Goal: Task Accomplishment & Management: Manage account settings

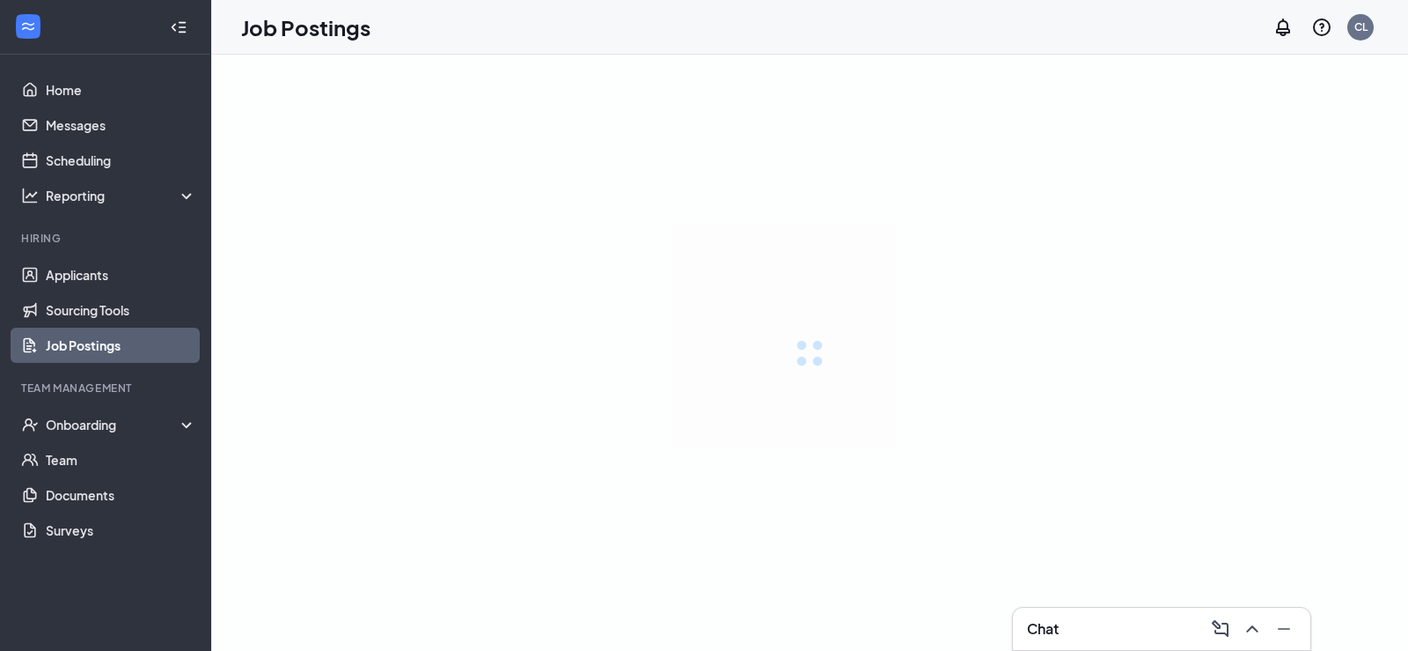
click at [772, 177] on div at bounding box center [809, 353] width 1197 height 596
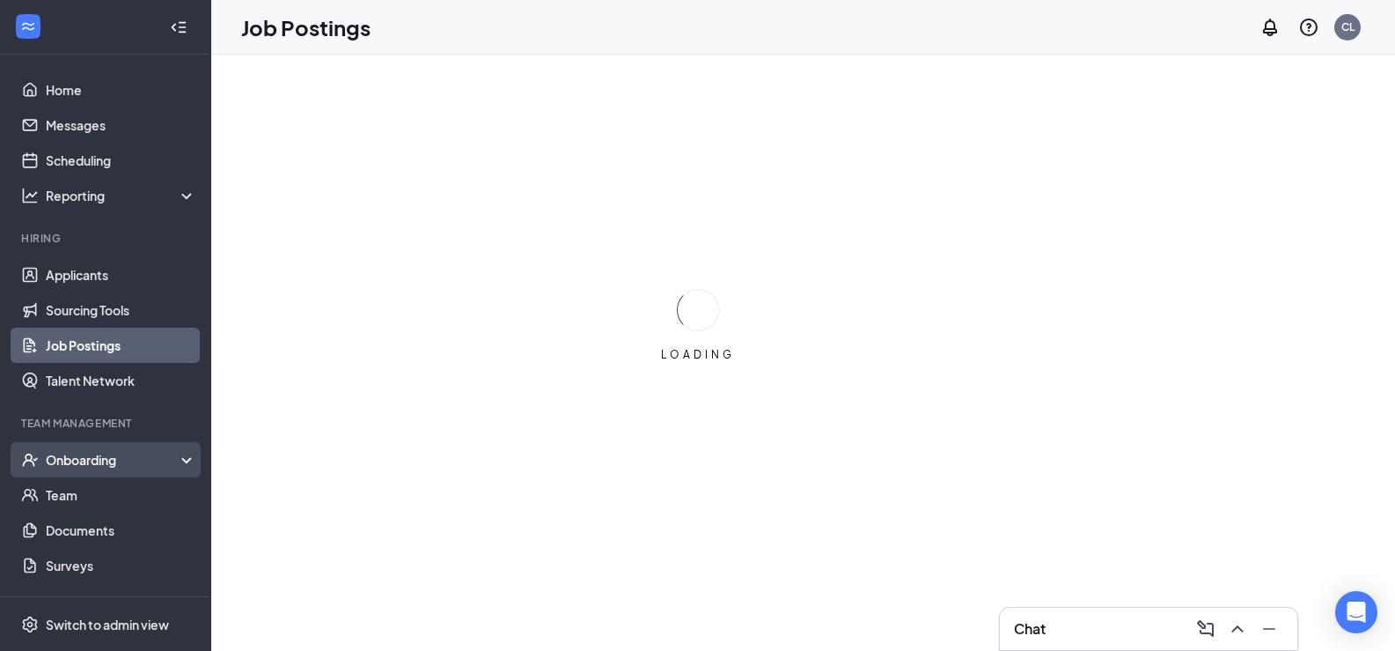
click at [118, 468] on div "Onboarding" at bounding box center [114, 460] width 136 height 18
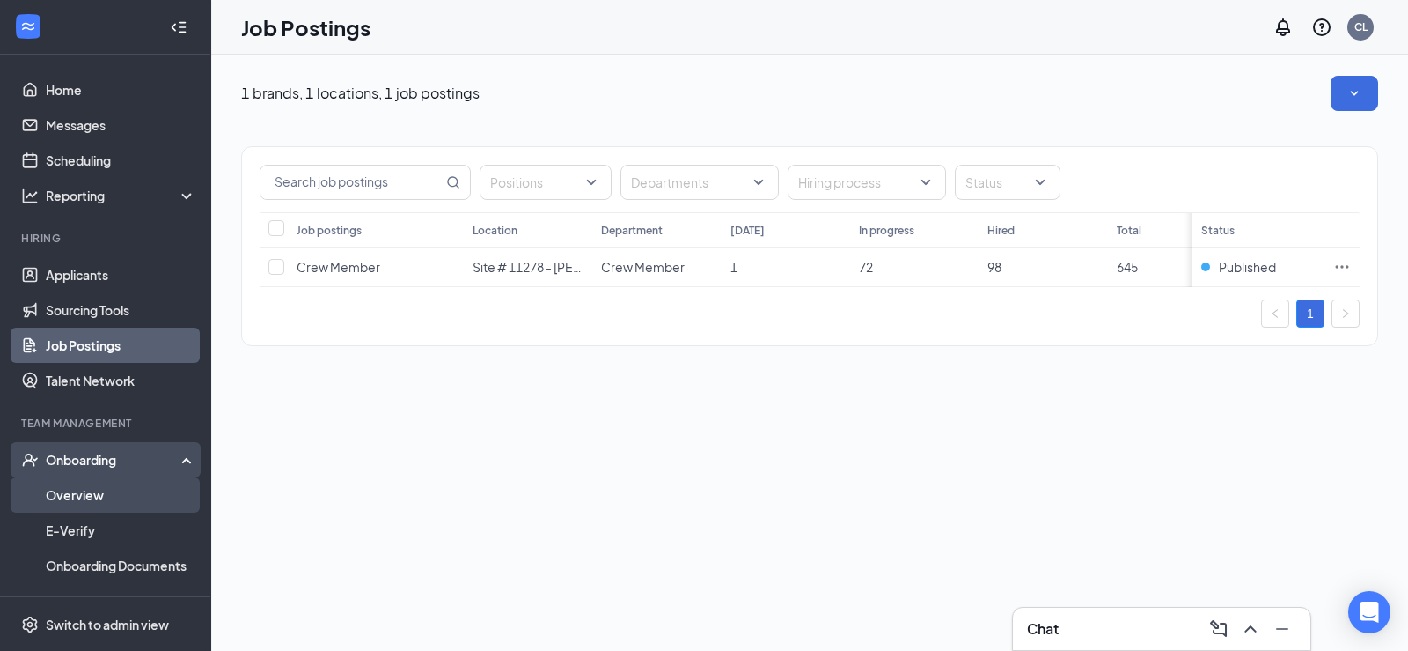
click at [136, 502] on link "Overview" at bounding box center [121, 494] width 151 height 35
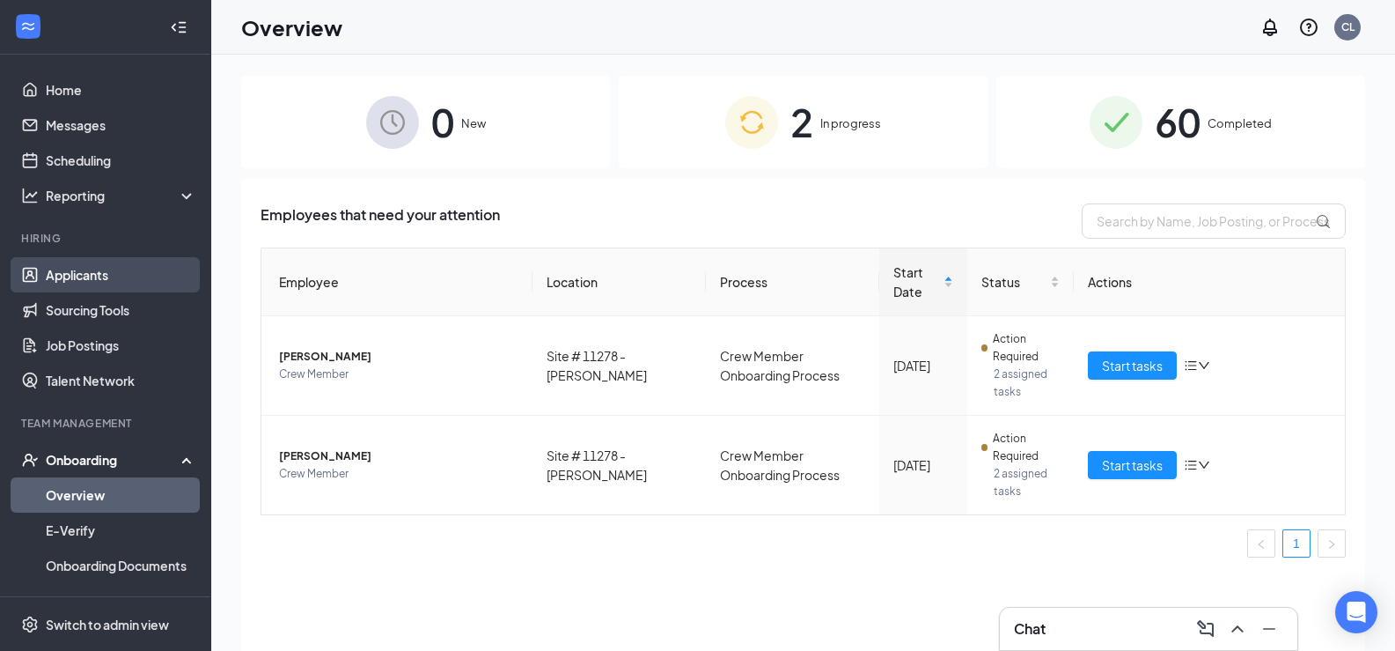
click at [100, 282] on link "Applicants" at bounding box center [121, 274] width 151 height 35
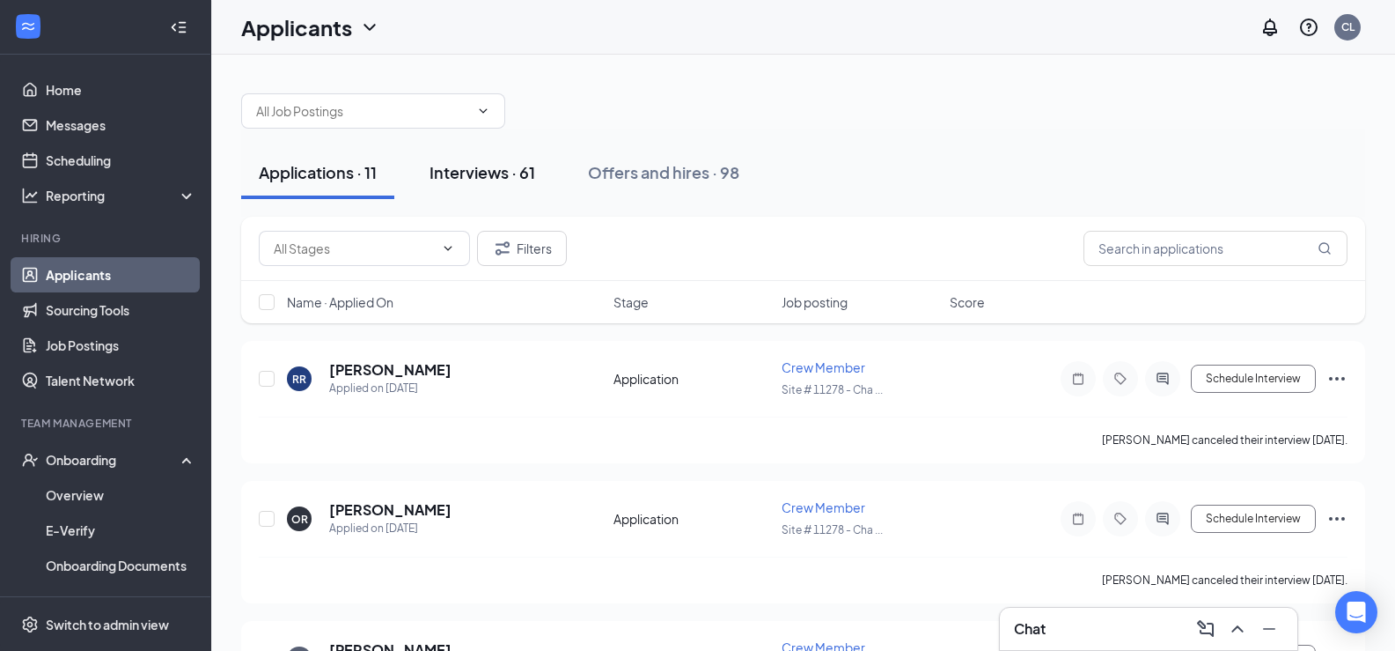
click at [468, 170] on div "Interviews · 61" at bounding box center [483, 172] width 106 height 22
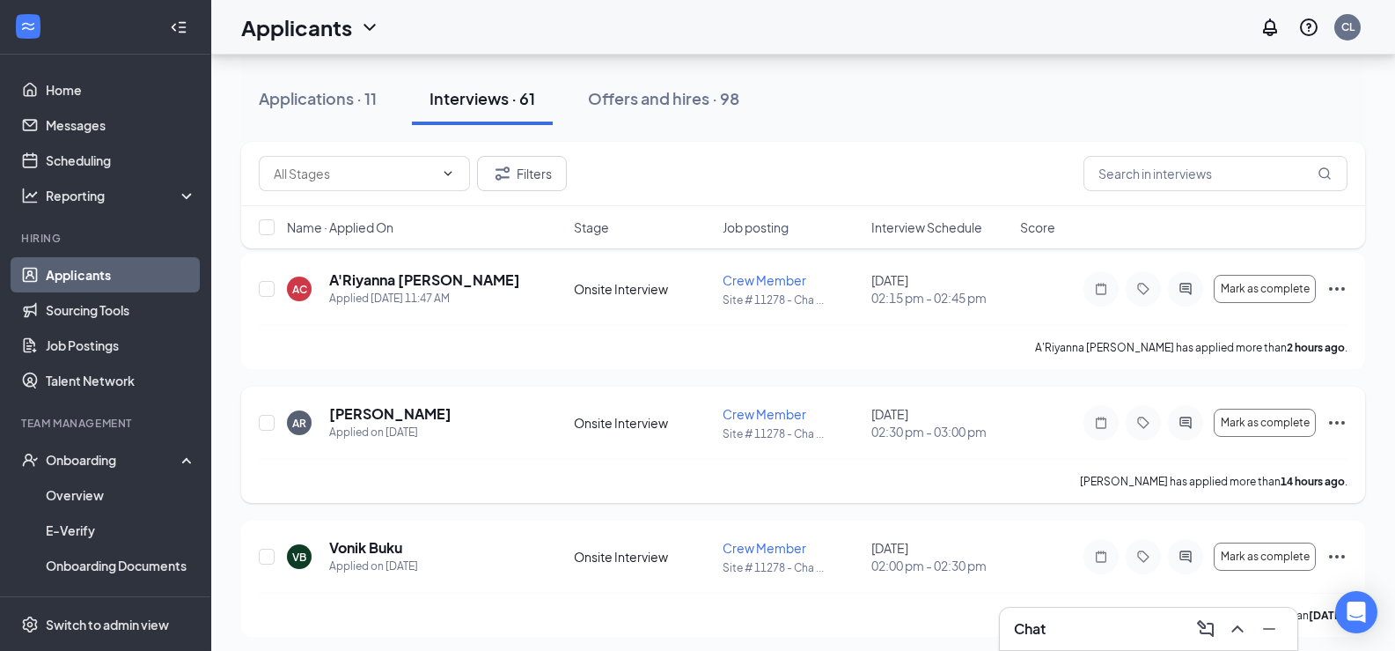
scroll to position [176, 0]
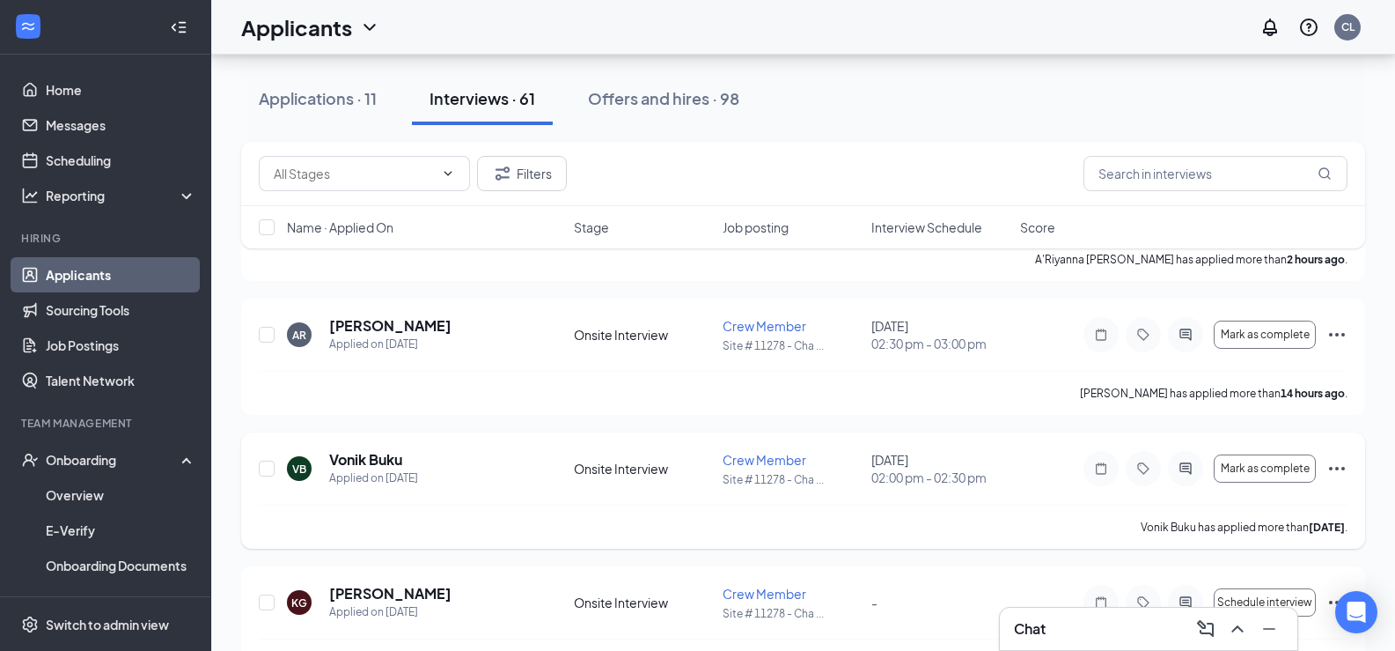
click at [1344, 465] on icon "Ellipses" at bounding box center [1337, 468] width 21 height 21
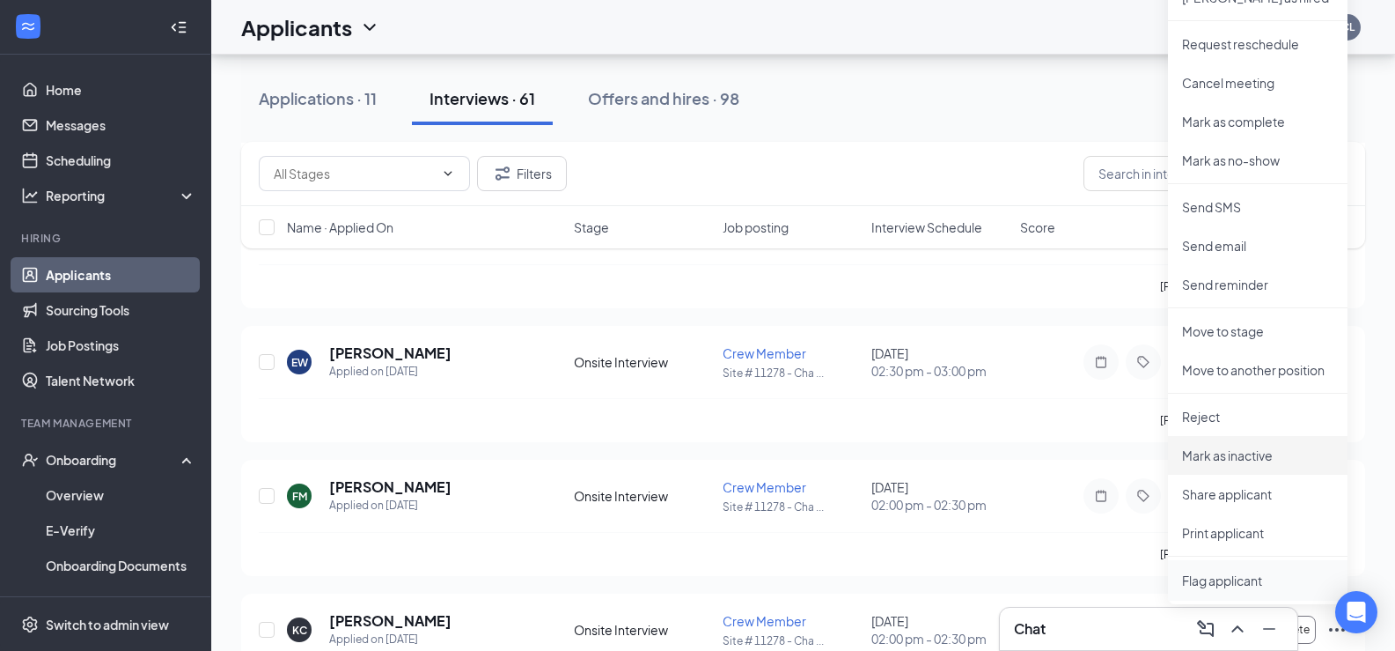
scroll to position [704, 0]
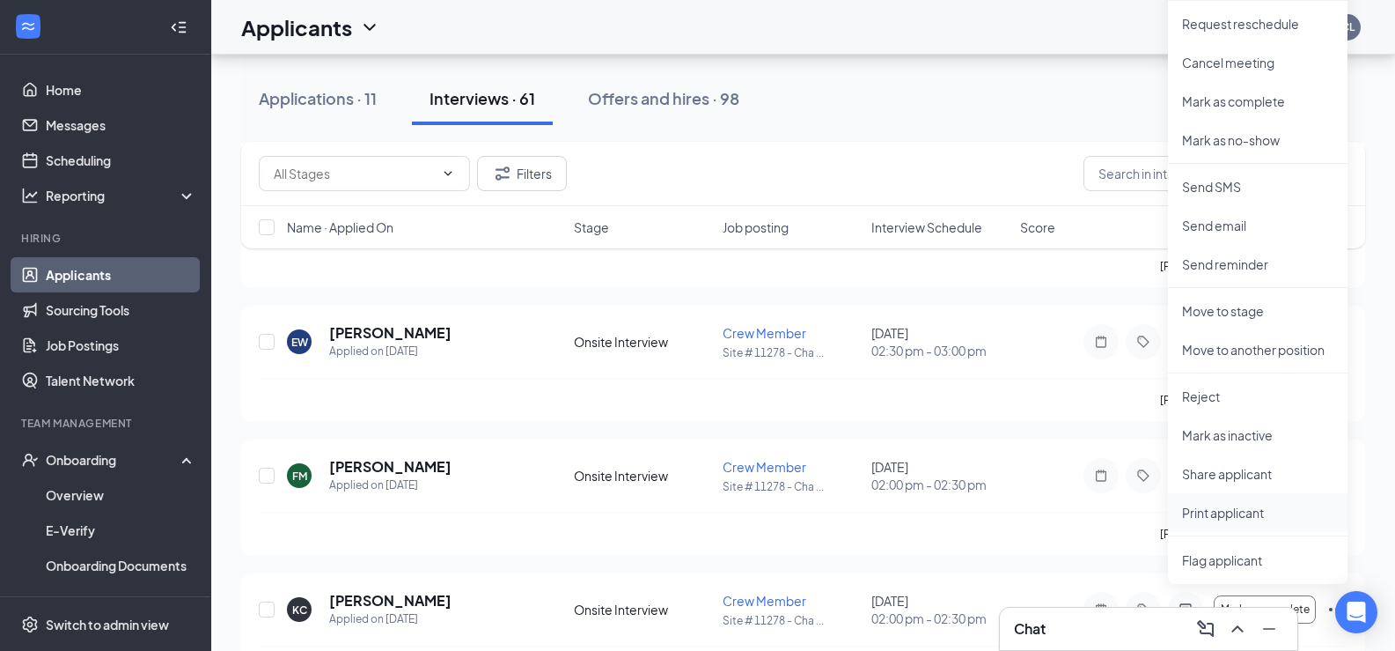
click at [1208, 516] on p "Print applicant" at bounding box center [1257, 513] width 151 height 18
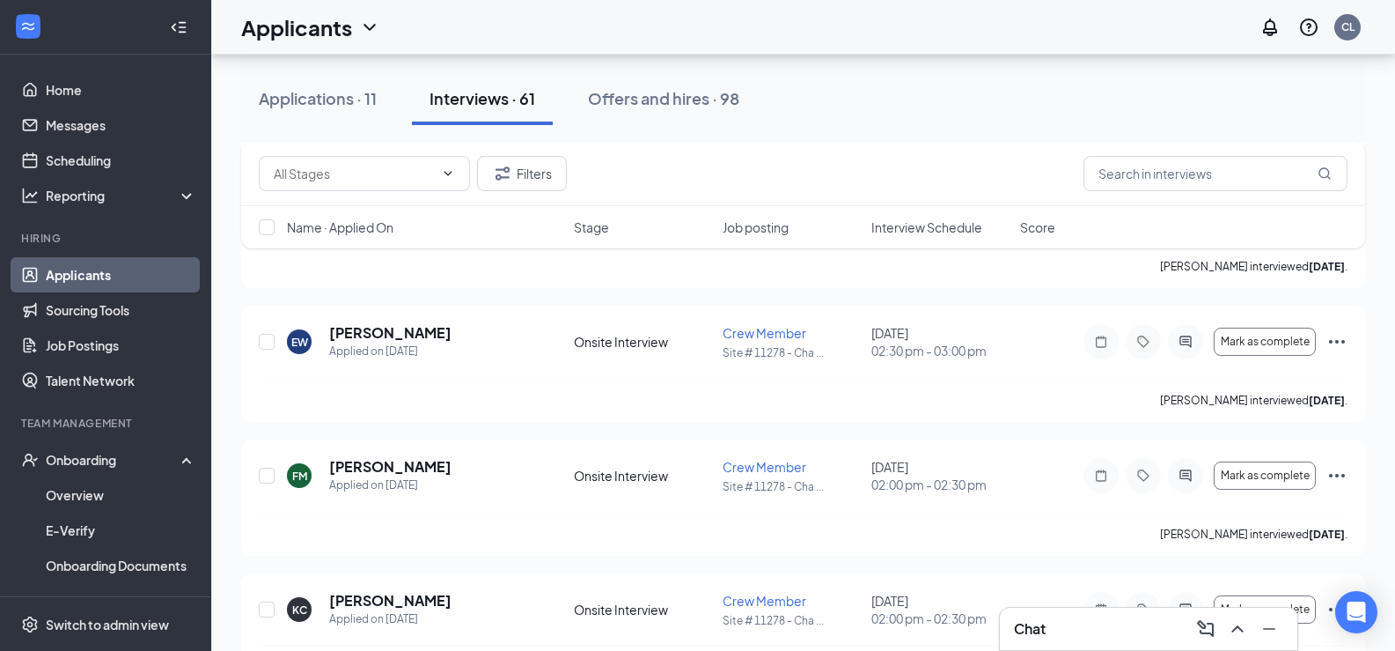
click at [1085, 617] on div "Chat" at bounding box center [1148, 628] width 269 height 28
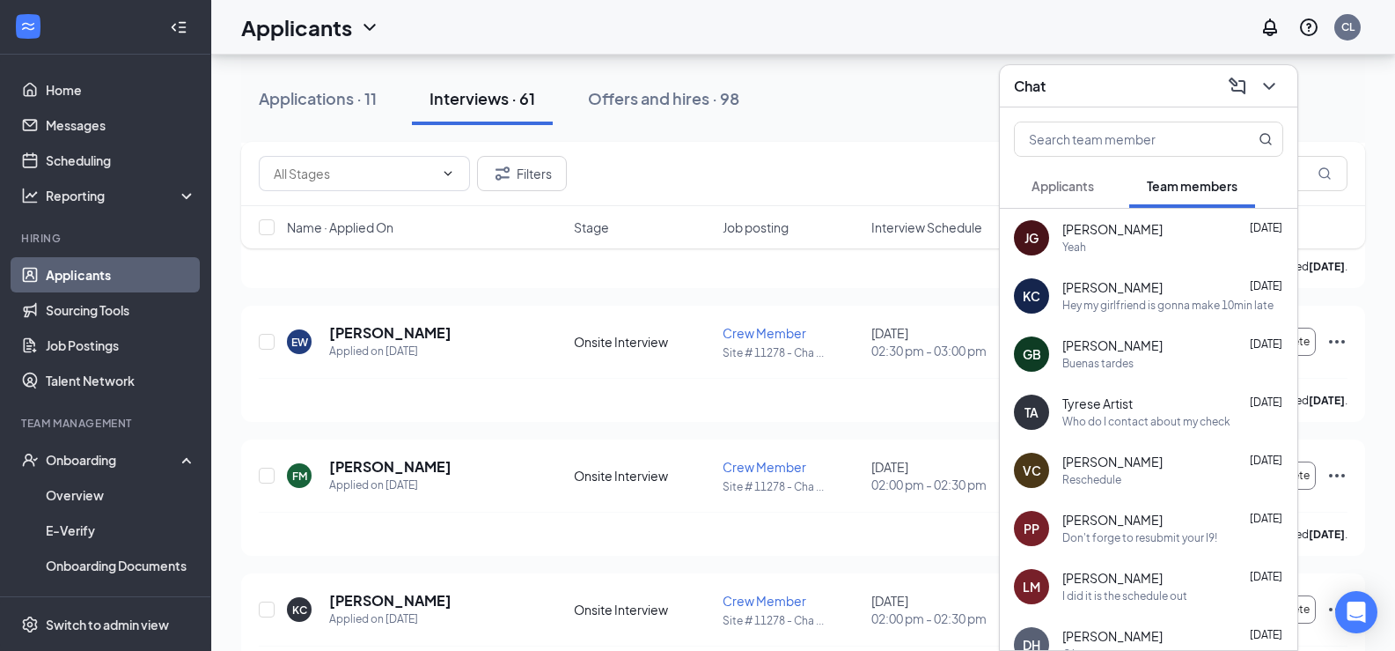
click at [1070, 182] on span "Applicants" at bounding box center [1063, 186] width 63 height 16
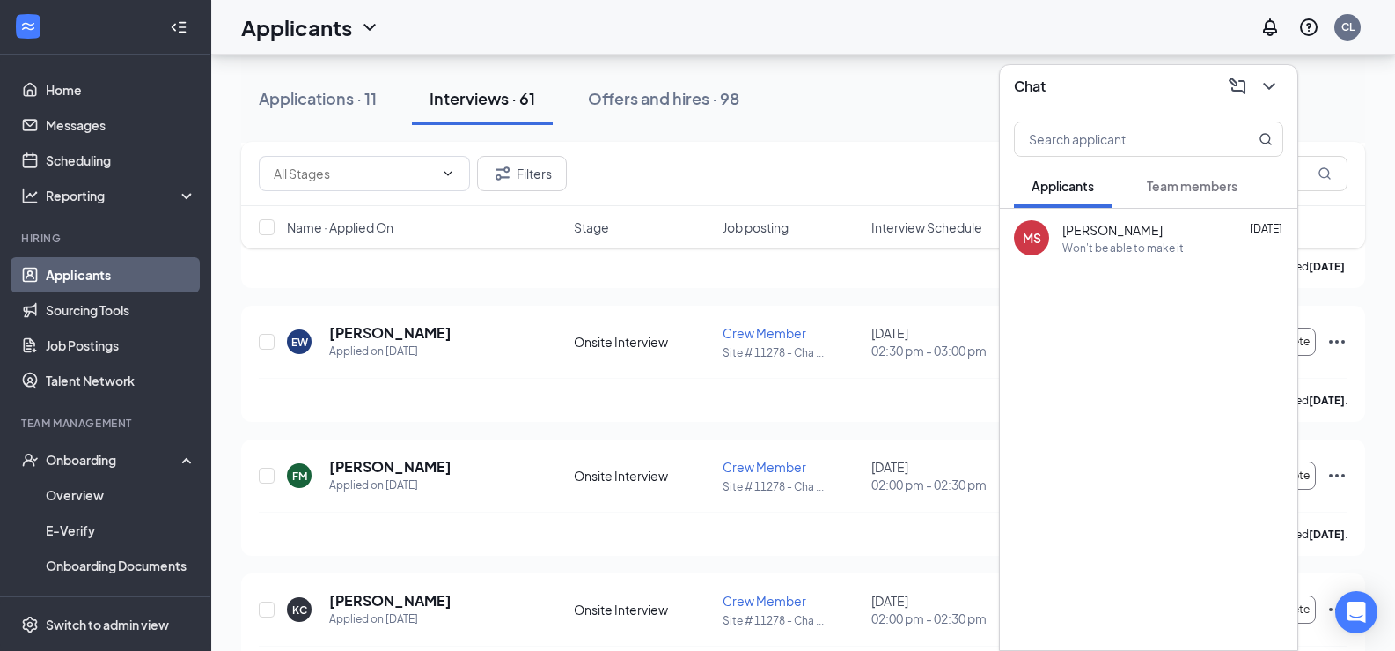
click at [1168, 199] on button "Team members" at bounding box center [1192, 186] width 126 height 44
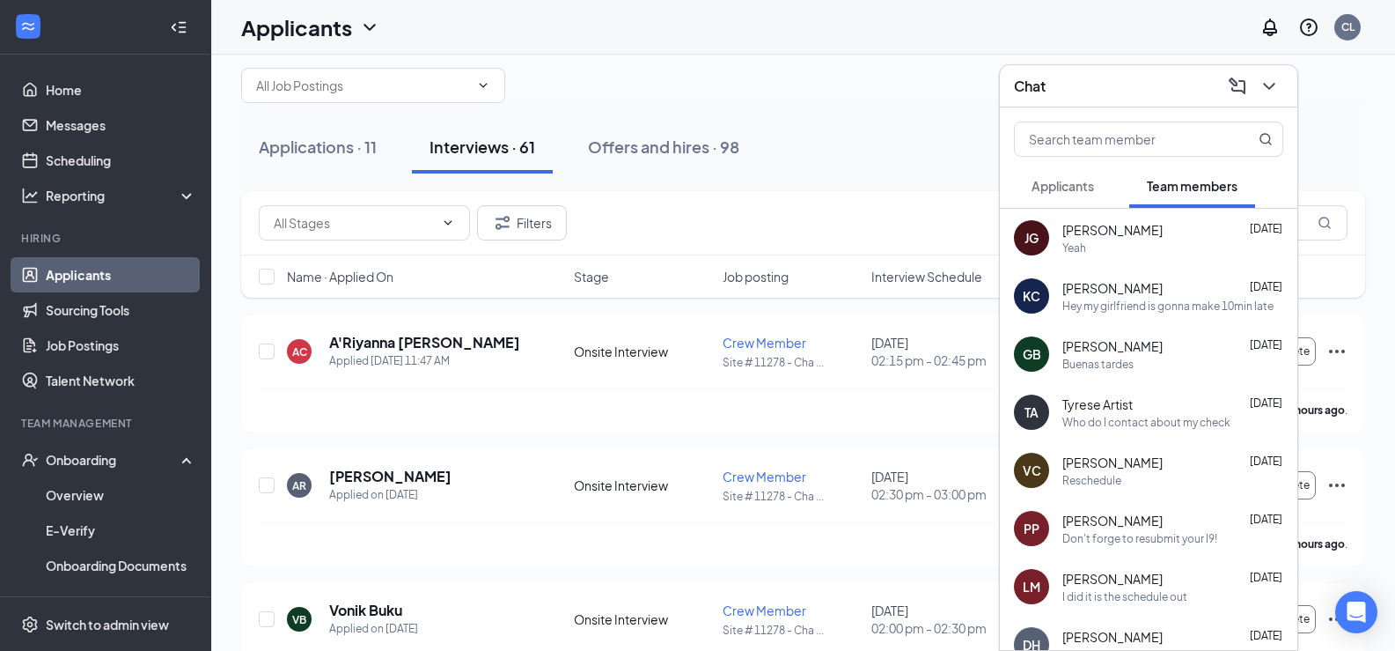
scroll to position [0, 0]
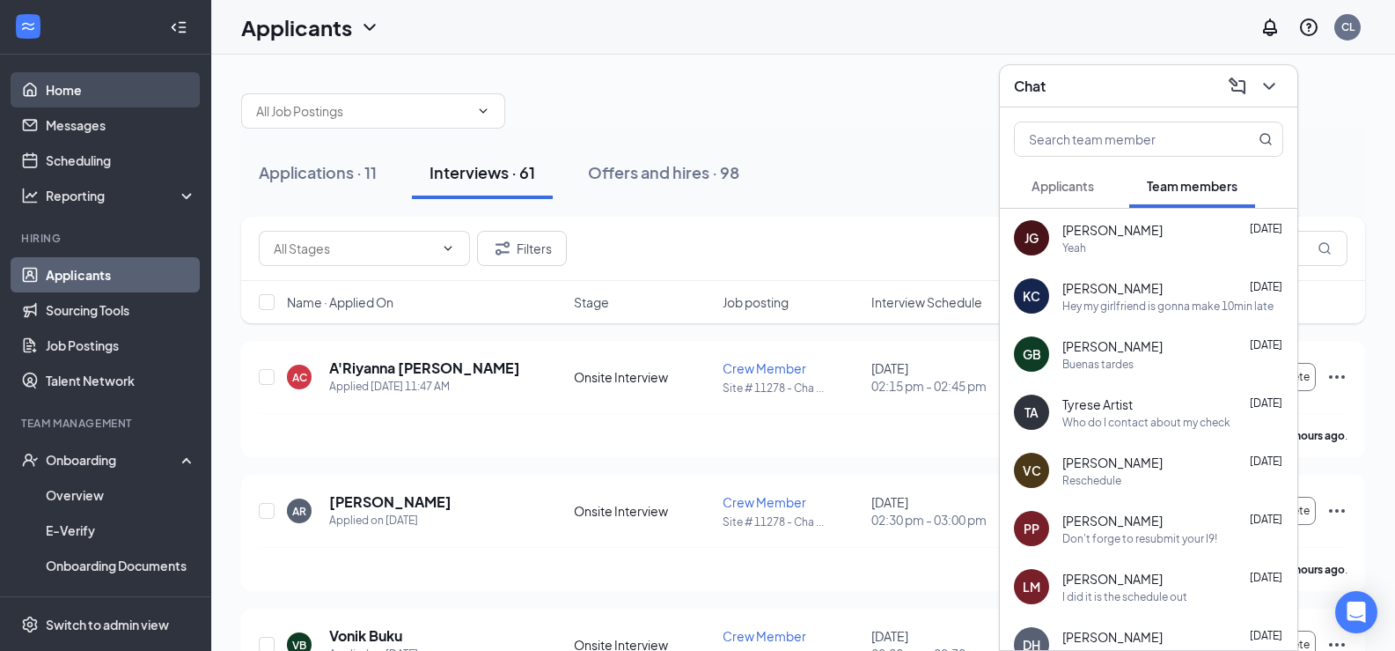
click at [119, 89] on link "Home" at bounding box center [121, 89] width 151 height 35
